Goal: Check status: Check status

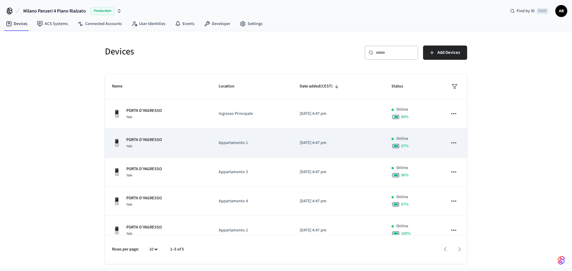
click at [155, 146] on div "Yale" at bounding box center [143, 146] width 35 height 6
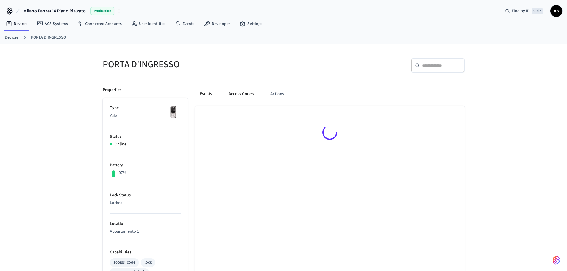
click at [238, 95] on button "Access Codes" at bounding box center [241, 94] width 35 height 14
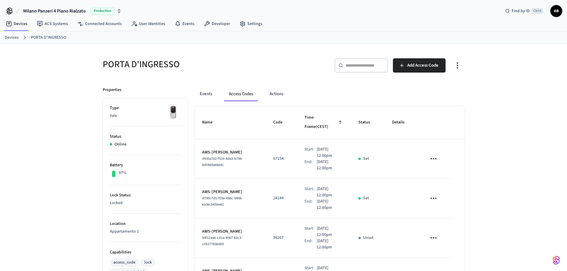
drag, startPoint x: 271, startPoint y: 146, endPoint x: 229, endPoint y: 56, distance: 99.5
click at [229, 56] on div "PORTA D'INGRESSO" at bounding box center [188, 64] width 185 height 26
drag, startPoint x: 103, startPoint y: 64, endPoint x: 199, endPoint y: 66, distance: 95.9
click at [199, 66] on h5 "PORTA D'INGRESSO" at bounding box center [191, 64] width 177 height 12
